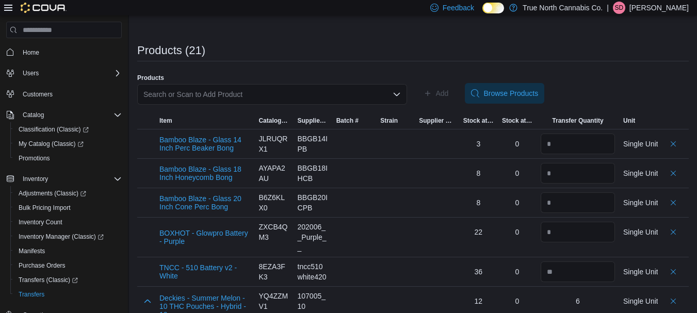
scroll to position [183, 0]
click at [575, 141] on input "number" at bounding box center [577, 143] width 74 height 21
type input "*"
click at [453, 187] on div at bounding box center [437, 201] width 44 height 29
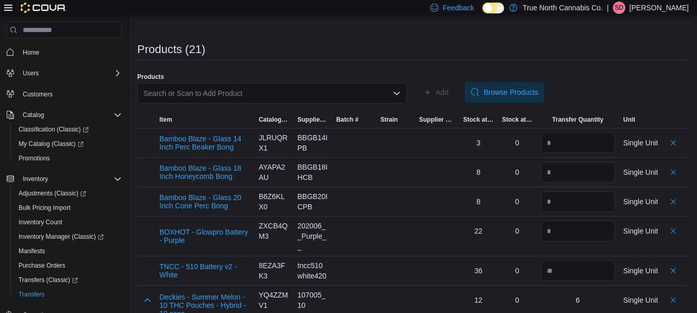
click at [281, 90] on div "Search or Scan to Add Product" at bounding box center [272, 93] width 270 height 21
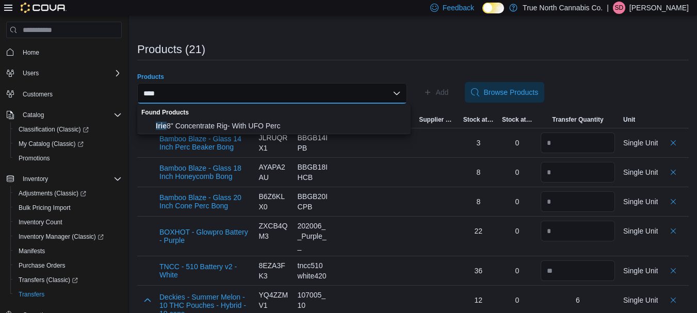
click at [252, 94] on div "****" at bounding box center [272, 93] width 270 height 21
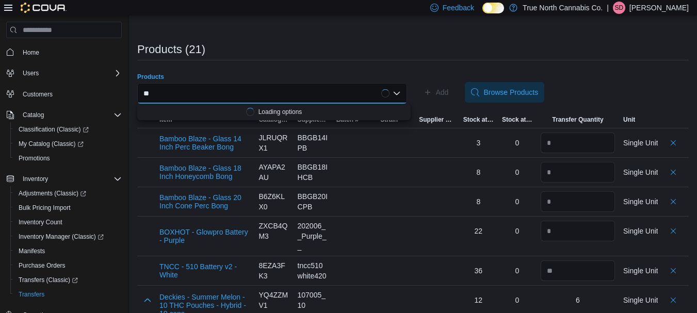
type input "*"
type input "****"
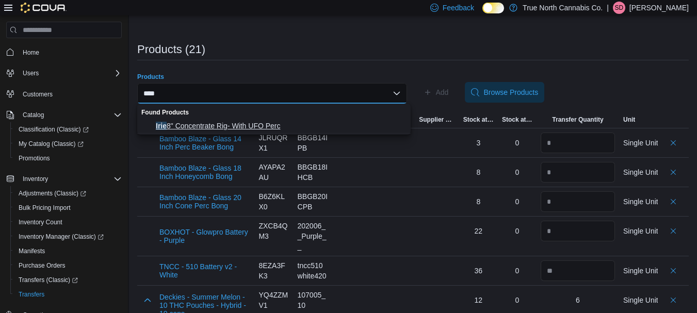
click at [274, 124] on span "Irie 8" Concentrate Rig- With UFO Perc" at bounding box center [280, 126] width 249 height 10
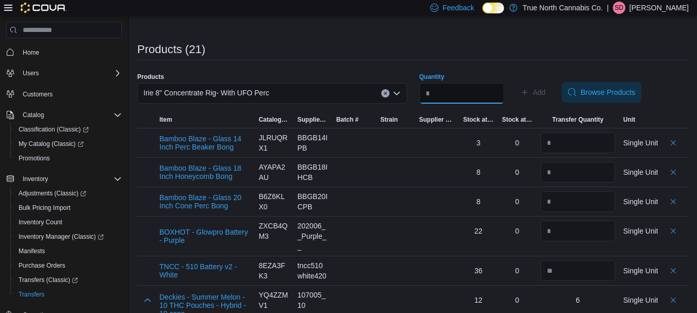
click at [468, 86] on input "Quantity" at bounding box center [461, 93] width 85 height 21
type input "*"
click at [546, 95] on span "Add" at bounding box center [539, 92] width 13 height 10
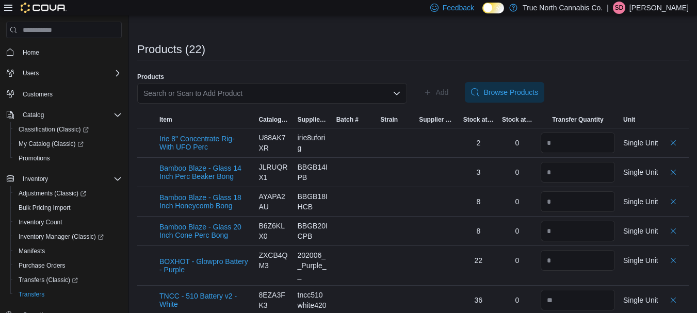
scroll to position [0, 0]
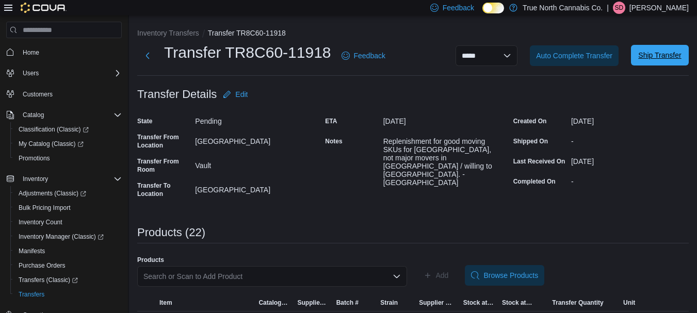
click at [665, 55] on span "Ship Transfer" at bounding box center [659, 55] width 43 height 10
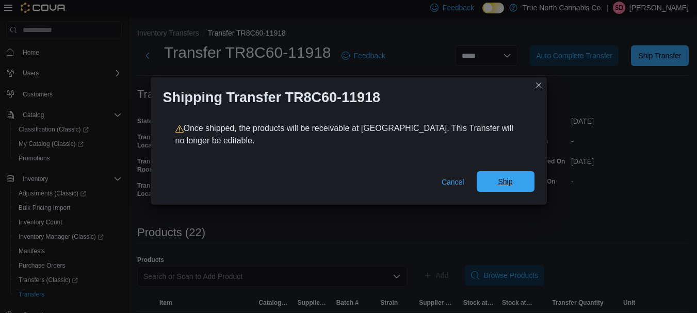
click at [506, 184] on span "Ship" at bounding box center [505, 181] width 14 height 10
